Goal: Task Accomplishment & Management: Complete application form

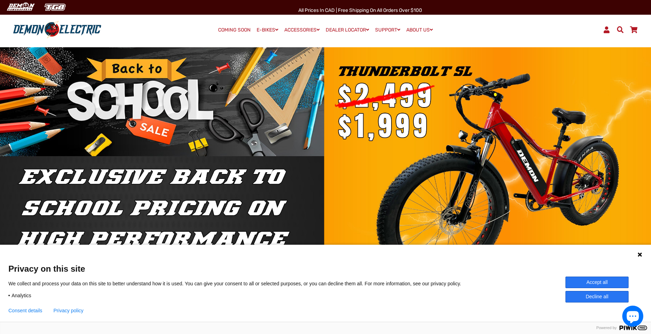
drag, startPoint x: 640, startPoint y: 254, endPoint x: 427, endPoint y: 238, distance: 213.0
click at [639, 254] on g at bounding box center [640, 255] width 4 height 4
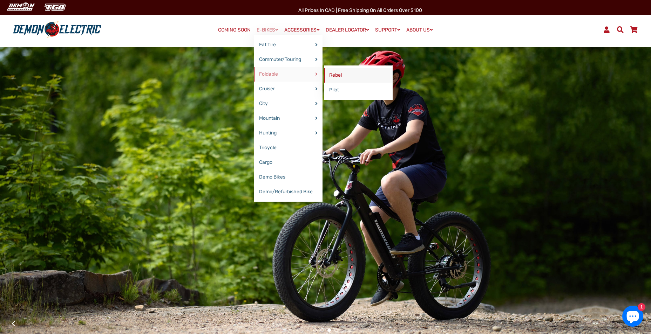
click at [340, 75] on link "Rebel" at bounding box center [358, 75] width 68 height 15
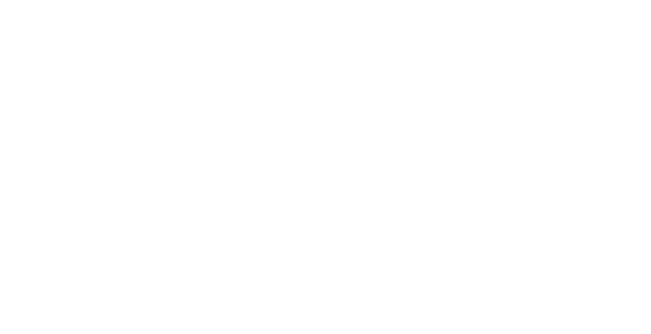
select select "******"
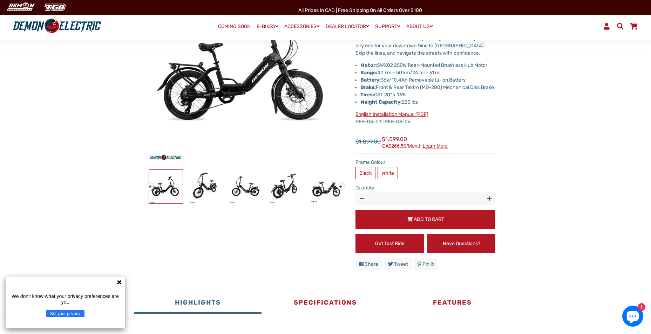
scroll to position [70, 0]
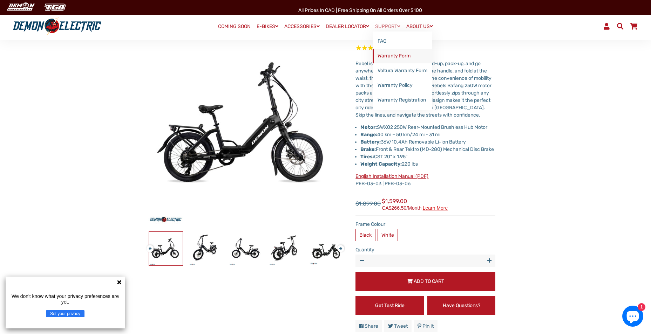
click at [391, 56] on link "Warranty Form" at bounding box center [403, 56] width 60 height 15
